Goal: Information Seeking & Learning: Learn about a topic

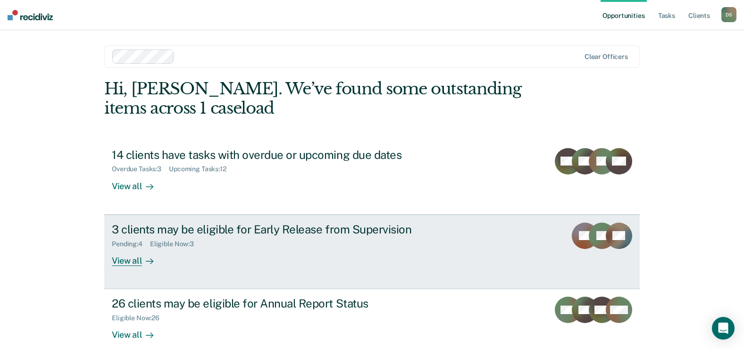
click at [192, 229] on div "3 clients may be eligible for Early Release from Supervision" at bounding box center [277, 230] width 331 height 14
